Goal: Task Accomplishment & Management: Check status

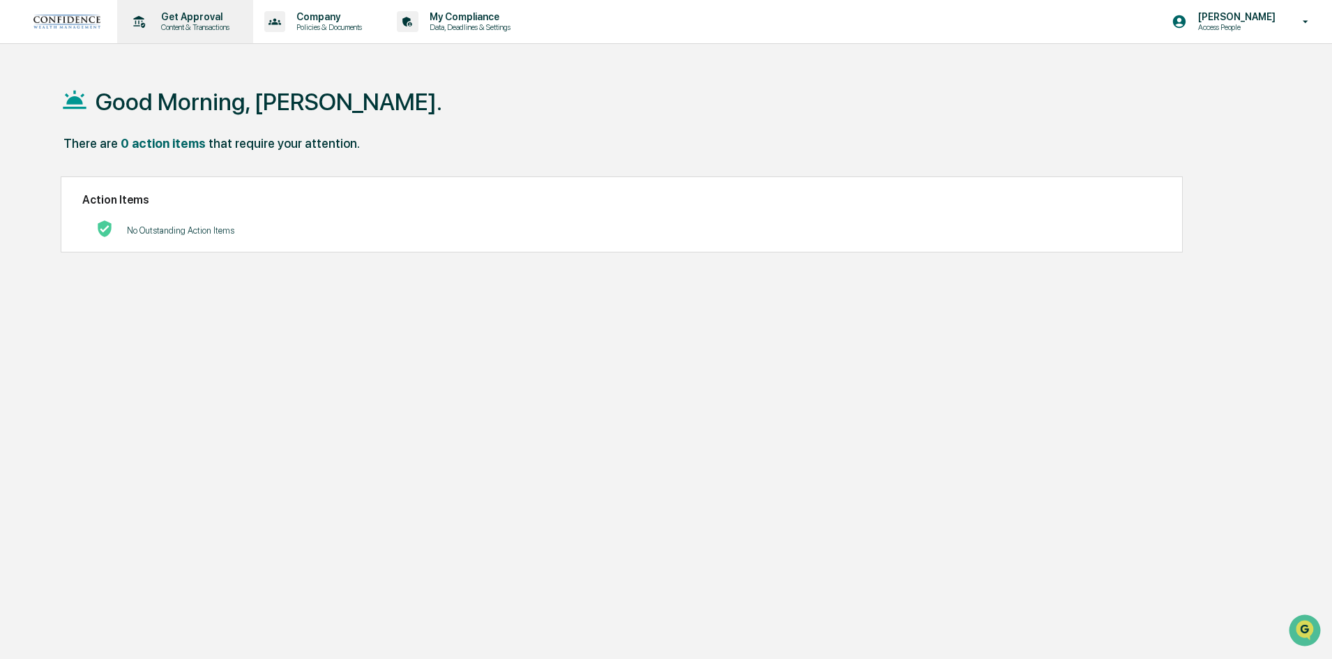
click at [208, 24] on p "Content & Transactions" at bounding box center [193, 27] width 86 height 10
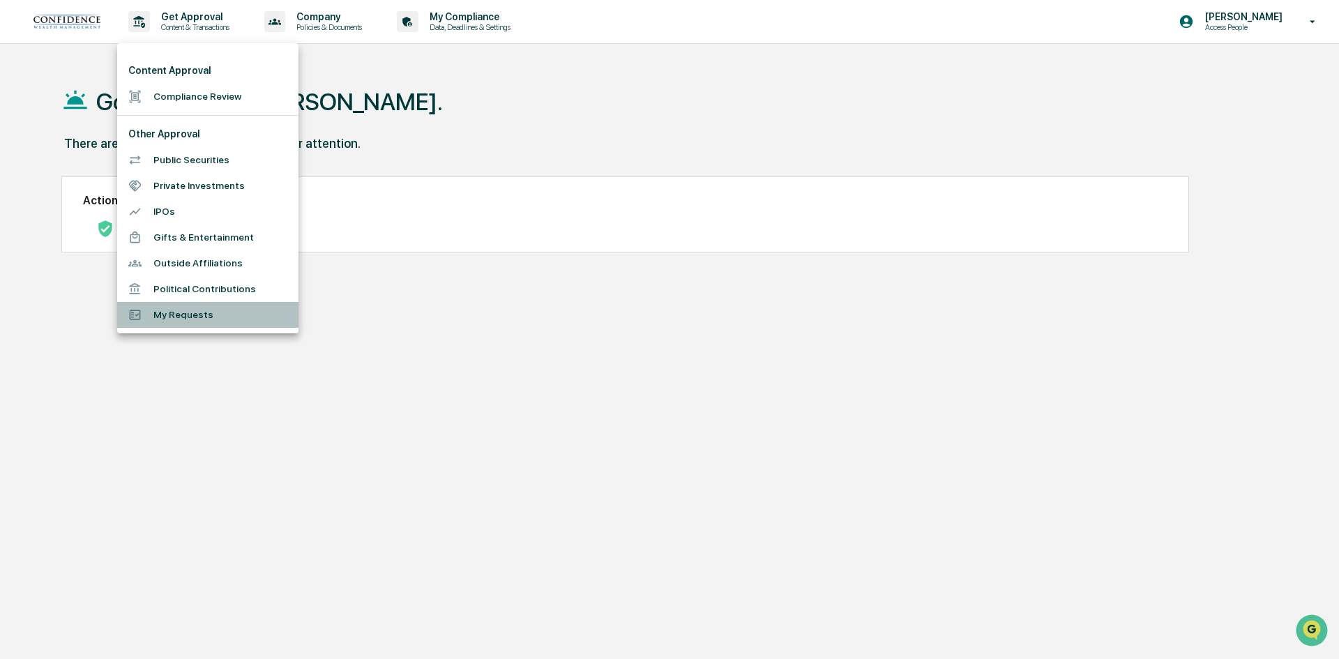
click at [198, 319] on li "My Requests" at bounding box center [207, 315] width 181 height 26
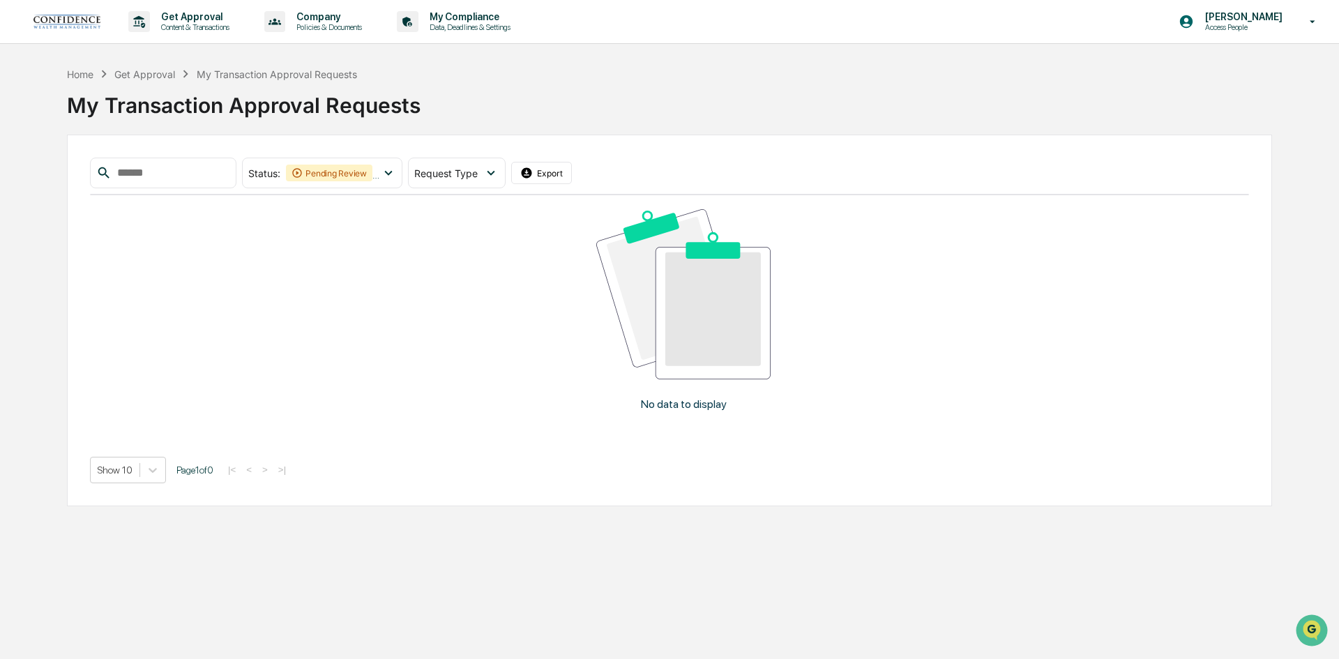
click at [159, 75] on div "Get Approval" at bounding box center [144, 74] width 61 height 12
click at [167, 20] on p "Get Approval" at bounding box center [193, 16] width 86 height 11
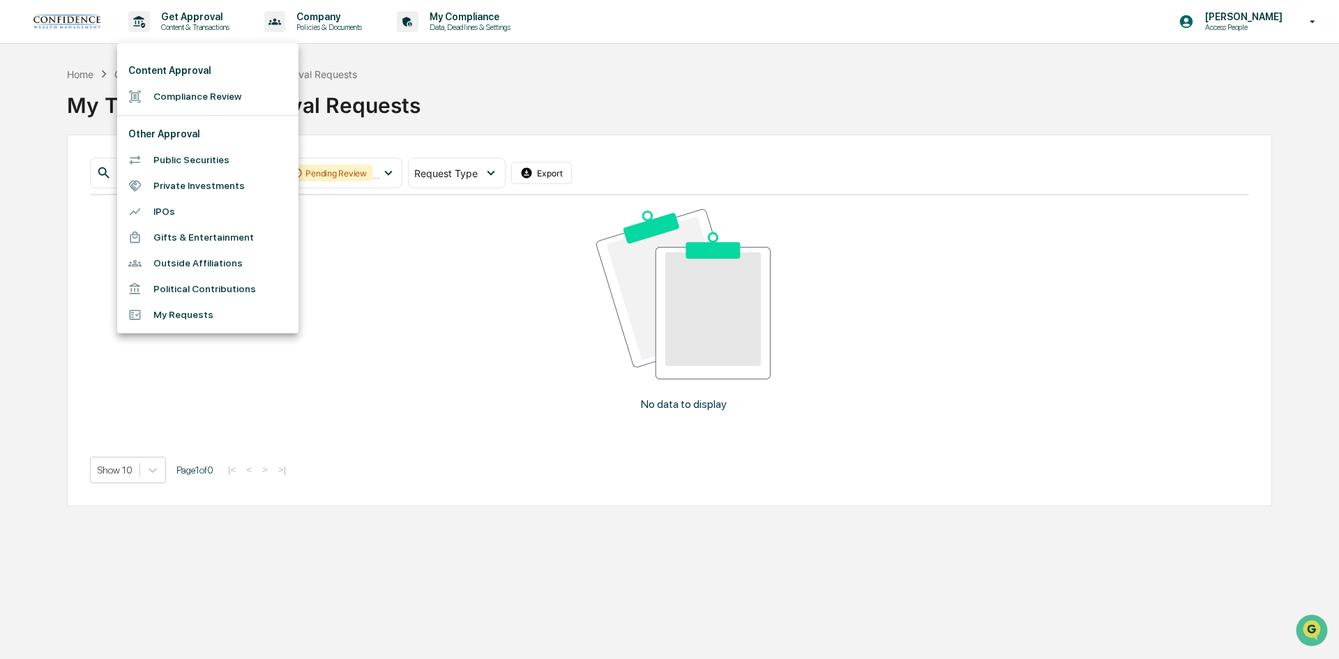
click at [495, 181] on div at bounding box center [669, 329] width 1339 height 659
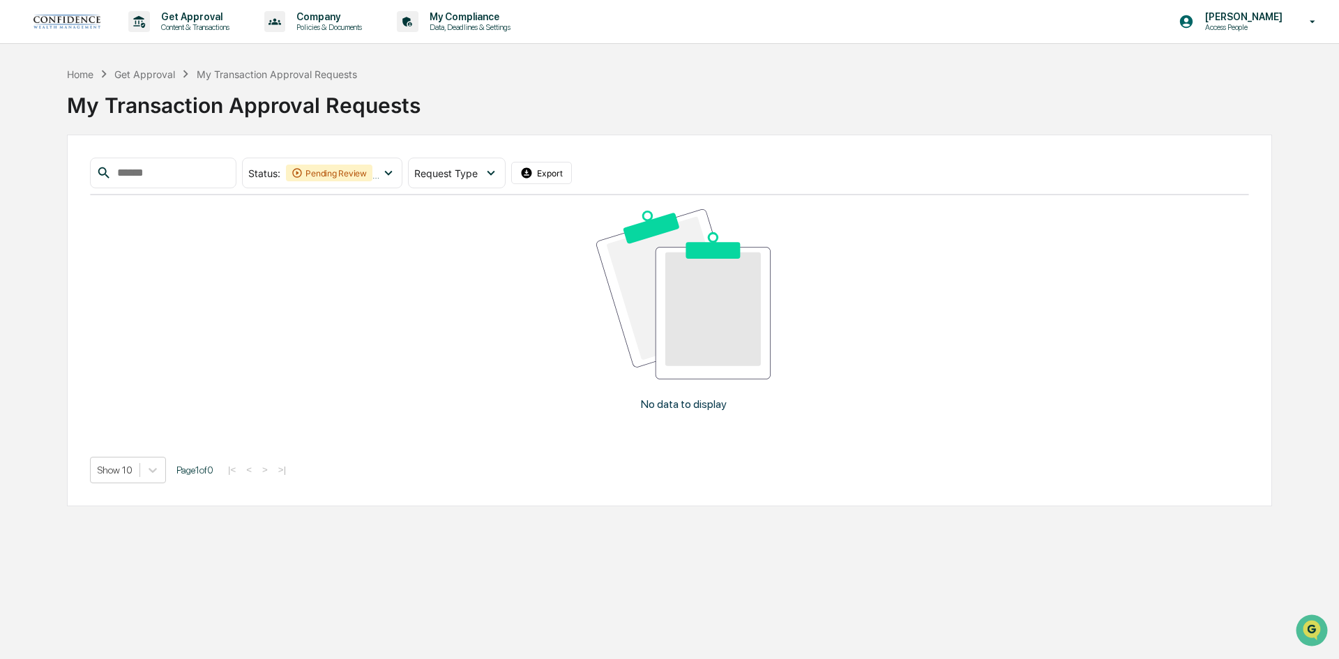
click at [497, 179] on div "Request Type" at bounding box center [456, 173] width 97 height 31
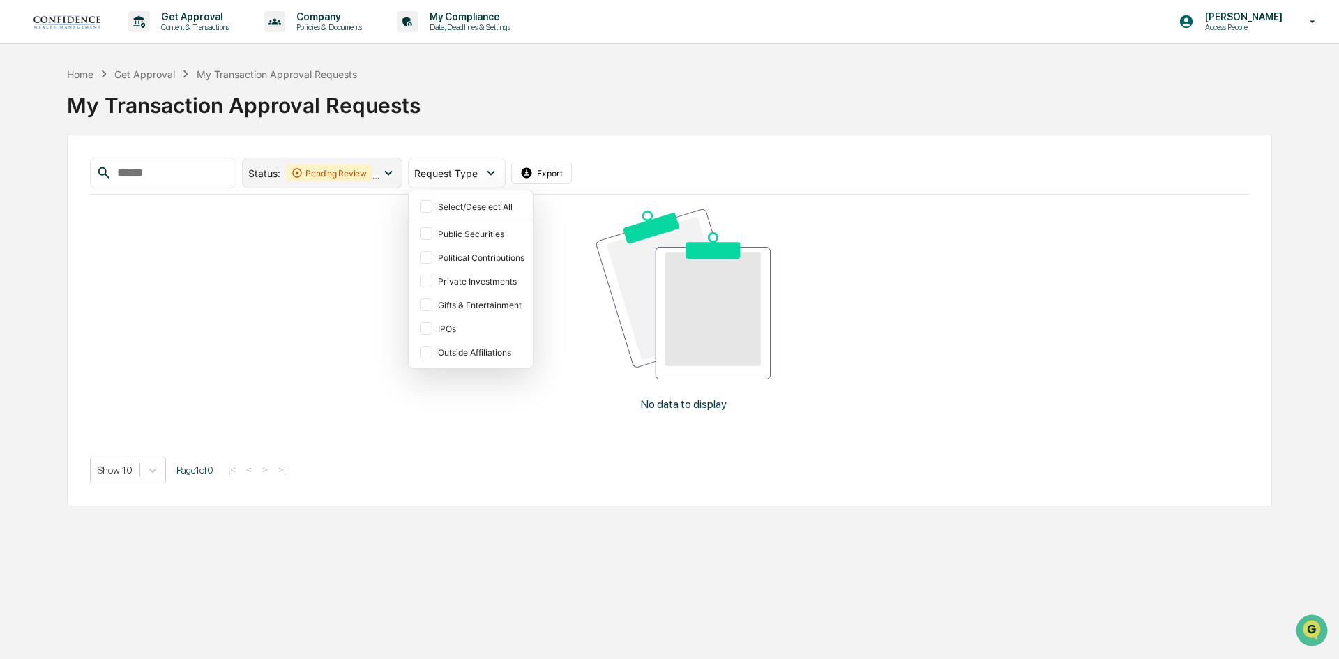
click at [345, 175] on div "Pending Review" at bounding box center [329, 173] width 86 height 17
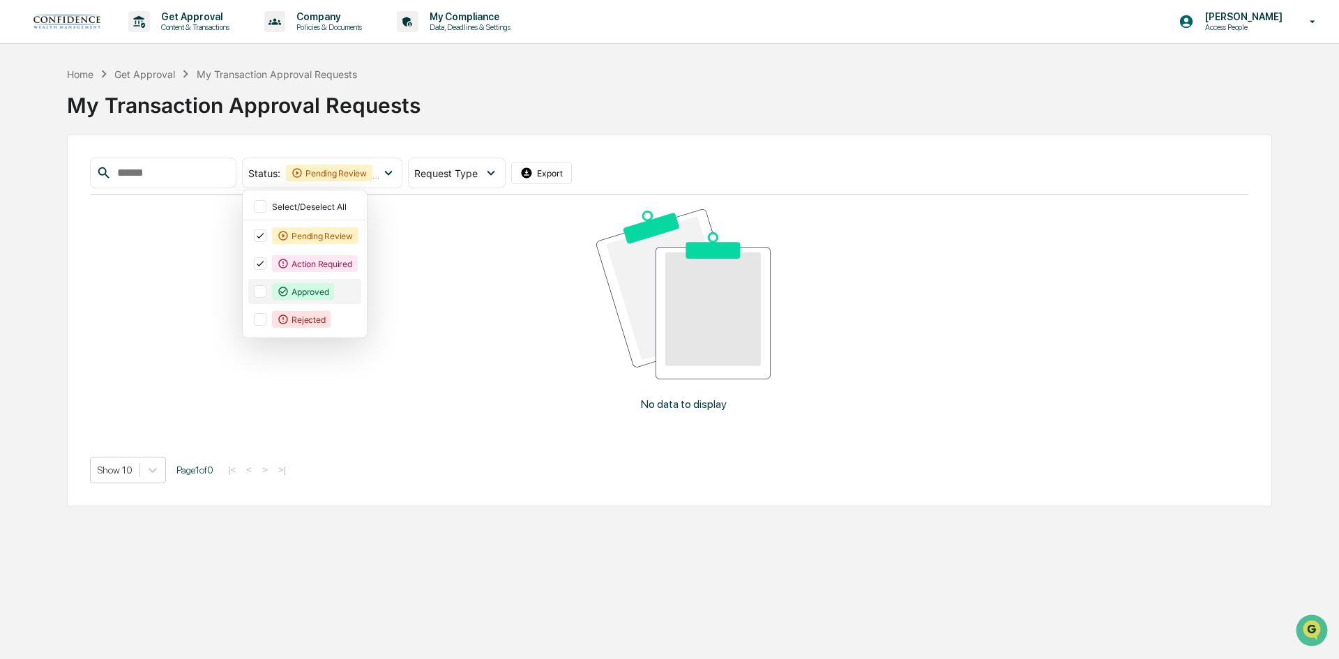
click at [309, 299] on div "Approved" at bounding box center [303, 291] width 62 height 17
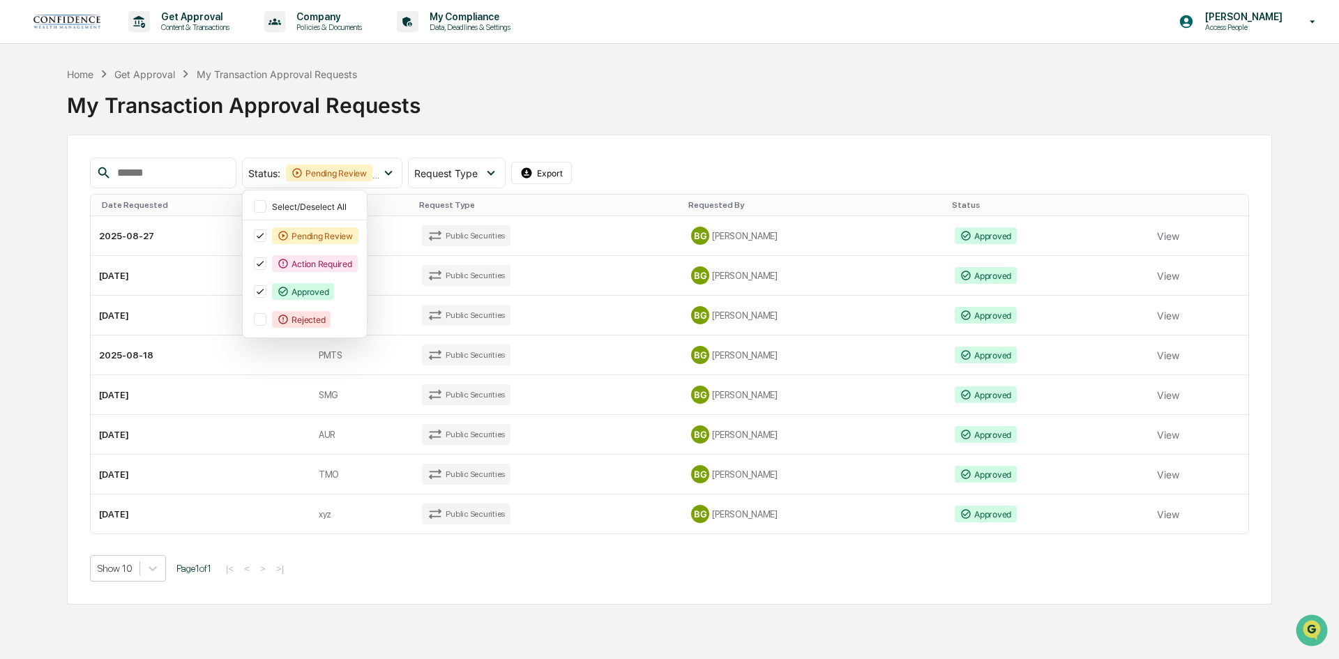
click at [707, 104] on div "My Transaction Approval Requests" at bounding box center [669, 100] width 1205 height 36
